Goal: Use online tool/utility: Use online tool/utility

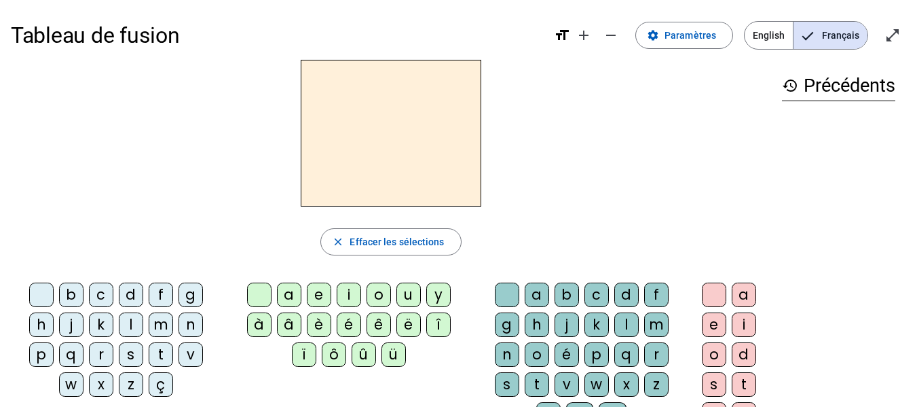
click at [345, 297] on div "i" at bounding box center [349, 294] width 24 height 24
click at [891, 36] on mat-icon "open_in_full" at bounding box center [893, 35] width 16 height 16
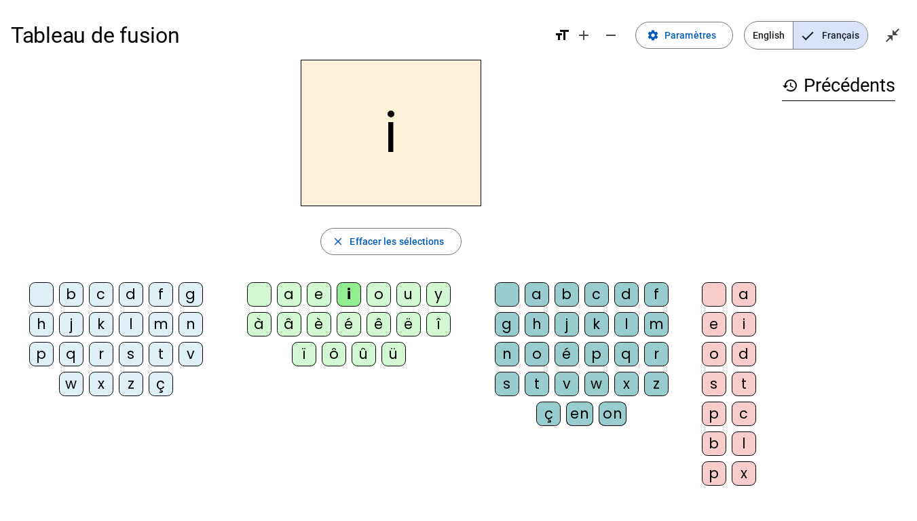
click at [128, 328] on div "l" at bounding box center [131, 324] width 24 height 24
click at [158, 354] on div "t" at bounding box center [161, 354] width 24 height 24
click at [159, 327] on div "m" at bounding box center [161, 324] width 24 height 24
click at [103, 358] on div "r" at bounding box center [101, 354] width 24 height 24
click at [131, 297] on div "d" at bounding box center [131, 294] width 24 height 24
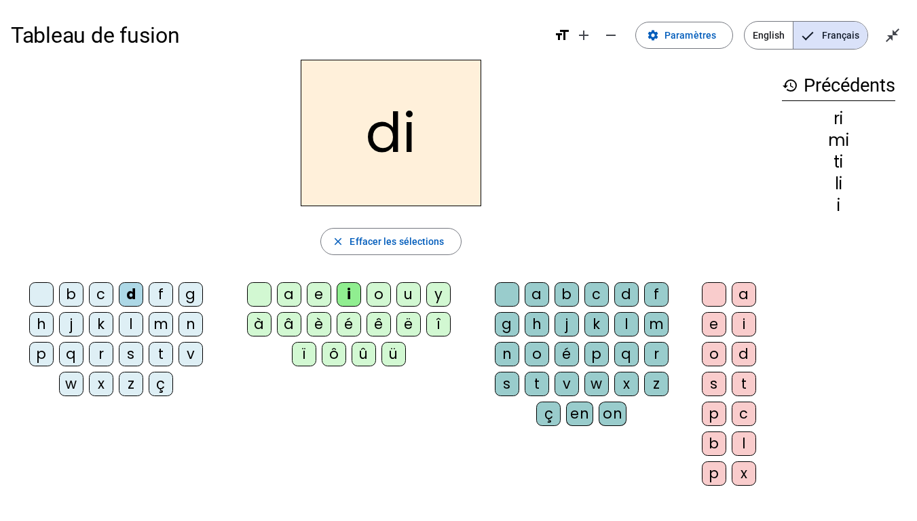
click at [69, 325] on div "j" at bounding box center [71, 324] width 24 height 24
click at [155, 295] on div "f" at bounding box center [161, 294] width 24 height 24
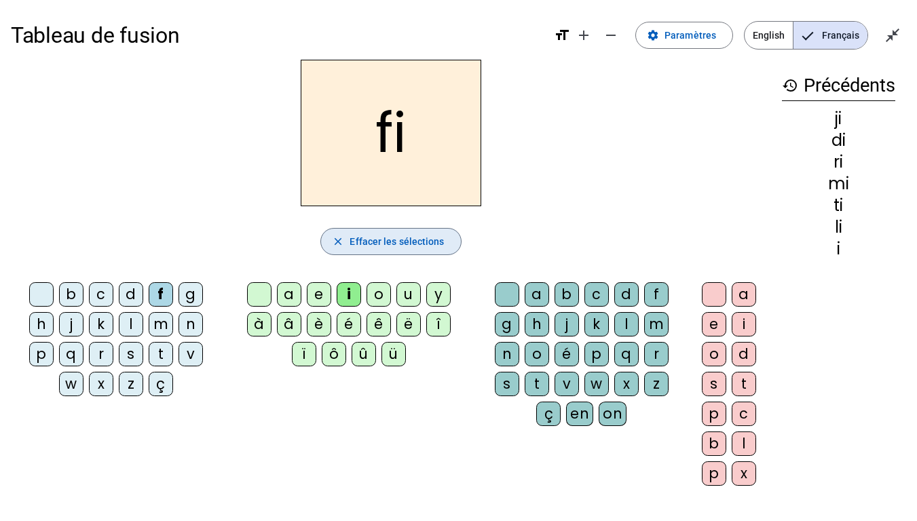
click at [417, 240] on span "Effacer les sélections" at bounding box center [397, 242] width 94 height 16
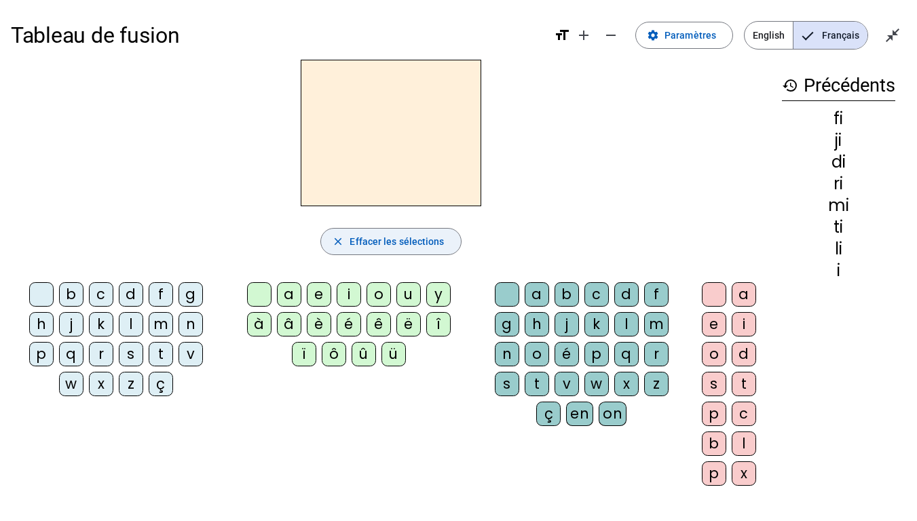
click at [378, 297] on div "o" at bounding box center [379, 294] width 24 height 24
click at [163, 326] on div "m" at bounding box center [161, 324] width 24 height 24
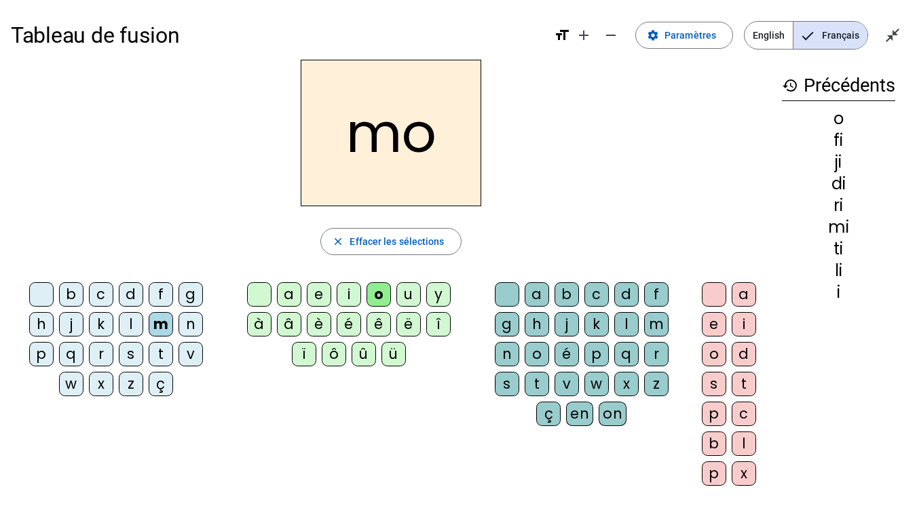
click at [131, 298] on div "d" at bounding box center [131, 294] width 24 height 24
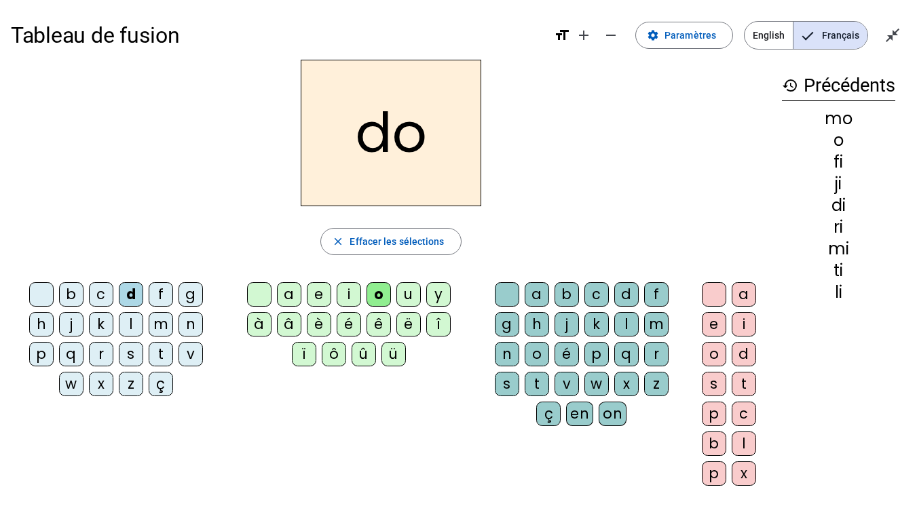
click at [71, 293] on div "b" at bounding box center [71, 294] width 24 height 24
click at [132, 357] on div "s" at bounding box center [131, 354] width 24 height 24
click at [160, 357] on div "t" at bounding box center [161, 354] width 24 height 24
click at [39, 354] on div "p" at bounding box center [41, 354] width 24 height 24
